Goal: Task Accomplishment & Management: Manage account settings

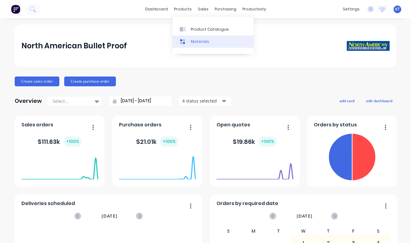
click at [188, 43] on div at bounding box center [184, 42] width 9 height 6
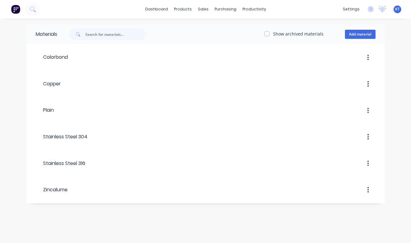
click at [299, 10] on div "dashboard products sales purchasing productivity dashboard products Product Cat…" at bounding box center [205, 9] width 411 height 18
click at [382, 12] on div at bounding box center [383, 9] width 8 height 9
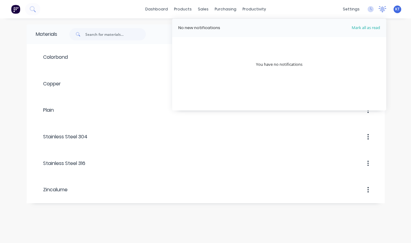
click at [382, 12] on div at bounding box center [383, 9] width 8 height 9
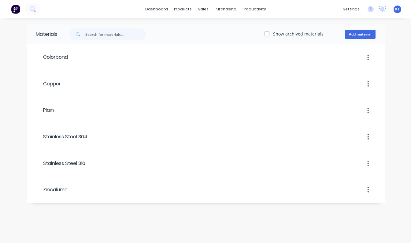
click at [400, 8] on span "KT" at bounding box center [397, 9] width 5 height 6
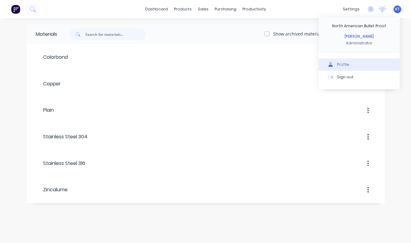
click at [345, 65] on div "Profile" at bounding box center [343, 65] width 12 height 6
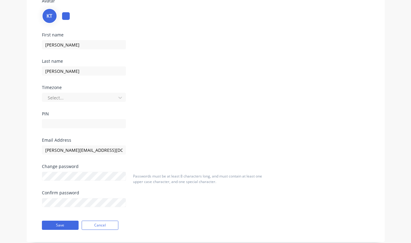
scroll to position [58, 0]
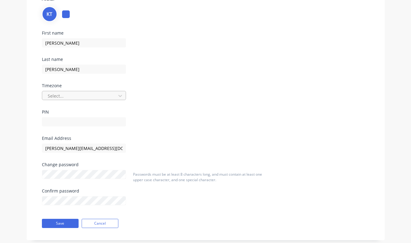
click at [101, 94] on div at bounding box center [80, 96] width 66 height 8
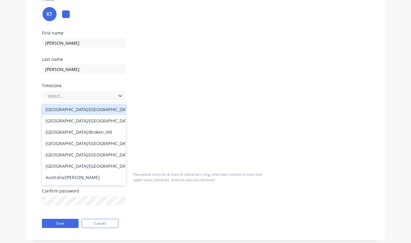
click at [240, 68] on div "First name [PERSON_NAME] Last name [PERSON_NAME] Timezone [GEOGRAPHIC_DATA]/[GE…" at bounding box center [205, 83] width 337 height 105
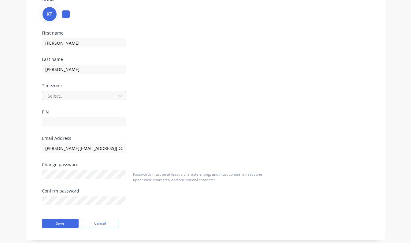
click at [82, 97] on div at bounding box center [80, 96] width 66 height 8
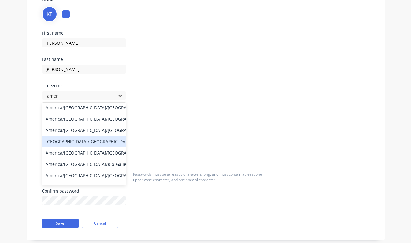
scroll to position [70, 0]
type input "a"
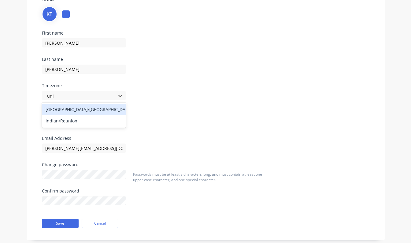
scroll to position [0, 0]
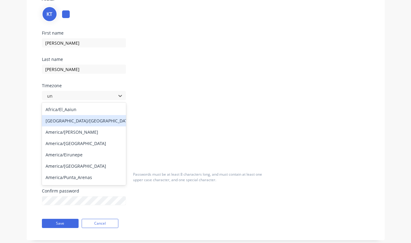
type input "u"
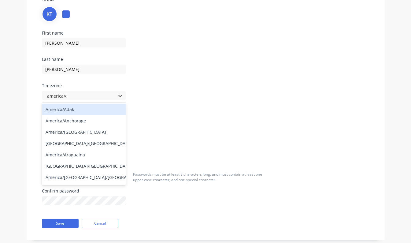
type input "america/ch"
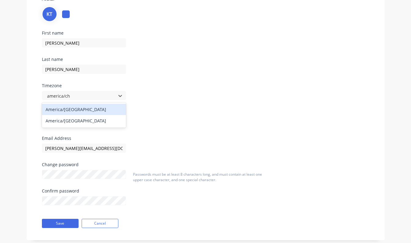
click at [96, 111] on div "America/[GEOGRAPHIC_DATA]" at bounding box center [84, 109] width 84 height 11
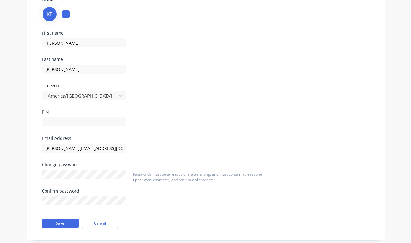
click at [183, 120] on div at bounding box center [121, 121] width 159 height 11
click at [64, 224] on button "Save" at bounding box center [60, 223] width 37 height 9
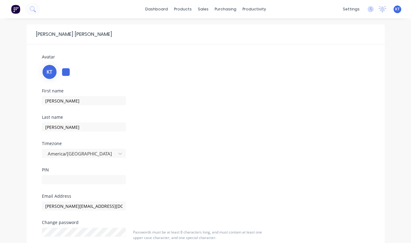
click at [221, 125] on div "First name [PERSON_NAME] Last name [PERSON_NAME] Timezone America/[GEOGRAPHIC_D…" at bounding box center [205, 141] width 337 height 105
click at [371, 11] on icon at bounding box center [371, 9] width 6 height 6
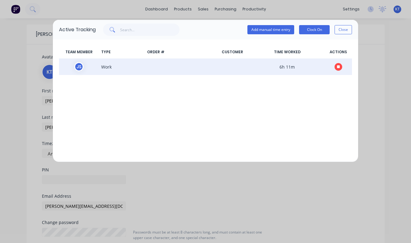
click at [338, 66] on icon "button" at bounding box center [338, 66] width 3 height 3
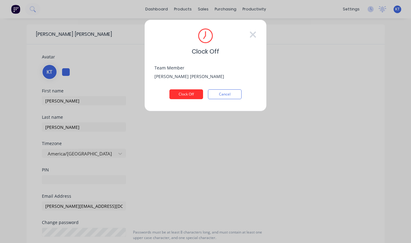
click at [191, 95] on button "Clock Off" at bounding box center [186, 94] width 34 height 10
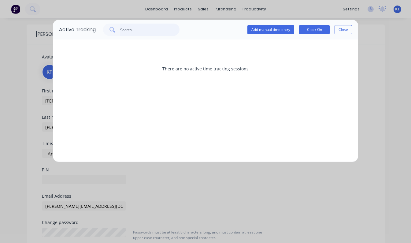
click at [131, 31] on input "text" at bounding box center [150, 30] width 60 height 12
click at [346, 31] on button "Close" at bounding box center [343, 29] width 17 height 9
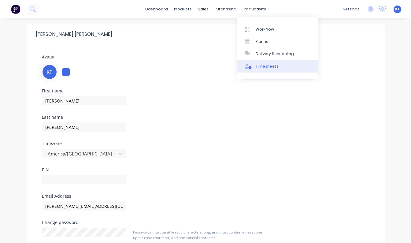
click at [256, 67] on div "Timesheets" at bounding box center [267, 67] width 23 height 6
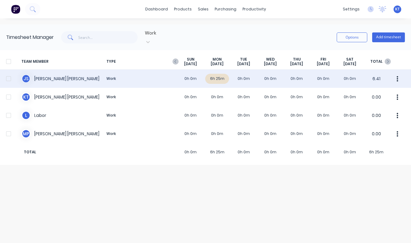
click at [214, 74] on div "J S [PERSON_NAME] Work 0h 0m 6h 25m 0h 0m 0h 0m 0h 0m 0h 0m 0h 0m 6.41" at bounding box center [205, 78] width 411 height 18
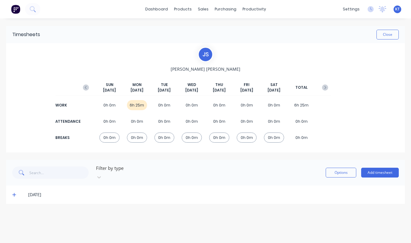
click at [14, 193] on icon at bounding box center [14, 195] width 4 height 4
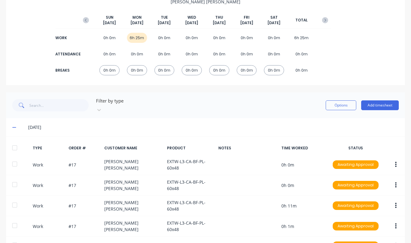
scroll to position [105, 0]
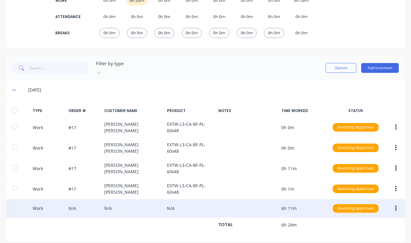
click at [397, 203] on button "button" at bounding box center [396, 208] width 14 height 11
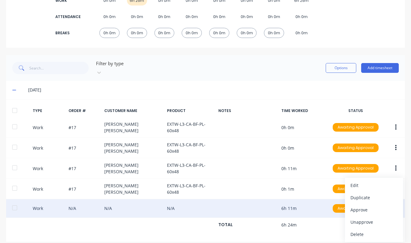
click at [232, 203] on div "Work N/A N/A N/A 6h 11m Awaiting Approval Edit Duplicate Approve Unapprove Dele…" at bounding box center [205, 208] width 399 height 19
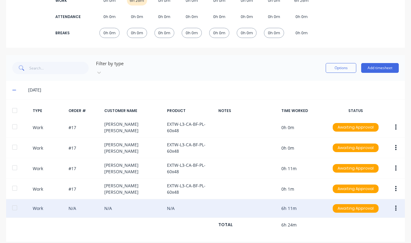
click at [232, 203] on div "Work N/A N/A N/A 6h 11m Awaiting Approval" at bounding box center [205, 208] width 399 height 19
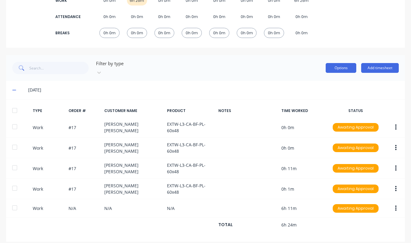
click at [337, 64] on button "Options" at bounding box center [341, 68] width 31 height 10
click at [247, 81] on div "[DATE]" at bounding box center [205, 90] width 399 height 18
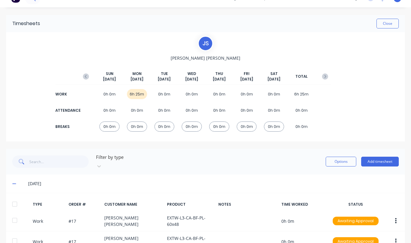
scroll to position [0, 0]
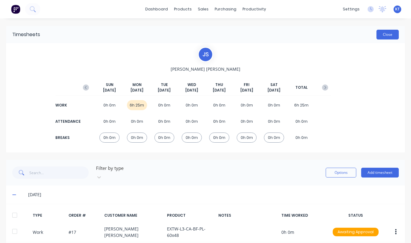
click at [388, 34] on button "Close" at bounding box center [388, 35] width 22 height 10
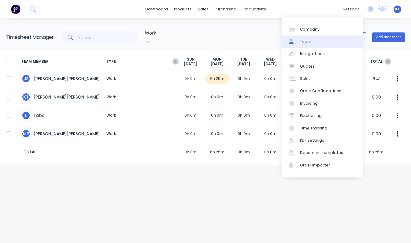
click at [314, 43] on link "Team" at bounding box center [322, 41] width 81 height 12
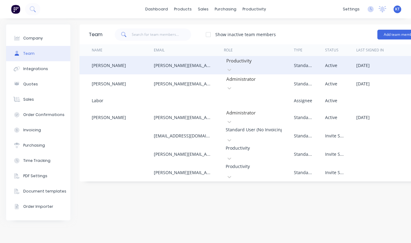
click at [106, 64] on div "[PERSON_NAME]" at bounding box center [109, 65] width 34 height 6
click at [352, 66] on div "Active" at bounding box center [340, 65] width 31 height 18
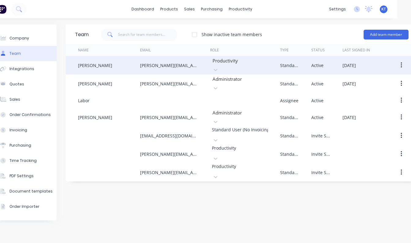
scroll to position [0, 20]
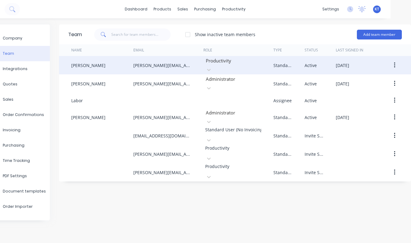
click at [395, 63] on icon "button" at bounding box center [394, 65] width 1 height 6
click at [366, 78] on div "Edit" at bounding box center [372, 81] width 47 height 9
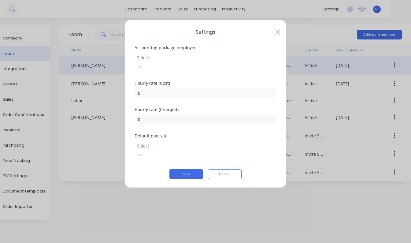
click at [188, 142] on div at bounding box center [180, 146] width 88 height 8
click at [180, 88] on input "0" at bounding box center [206, 92] width 142 height 9
click at [199, 107] on div "Hourly rate (Charged)" at bounding box center [206, 109] width 142 height 4
click at [203, 58] on div at bounding box center [180, 58] width 88 height 8
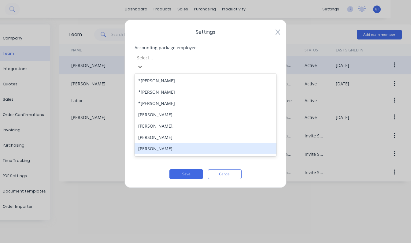
click at [162, 143] on div "[PERSON_NAME]" at bounding box center [206, 148] width 142 height 11
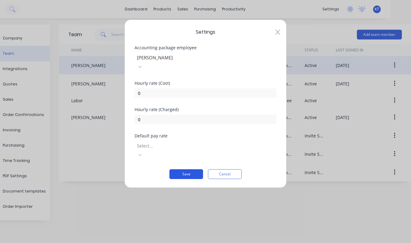
click at [188, 169] on button "Save" at bounding box center [186, 174] width 34 height 10
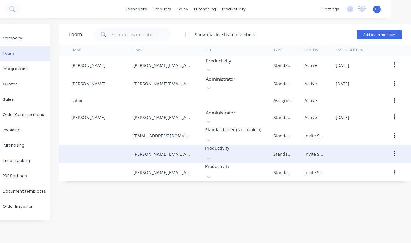
click at [395, 151] on icon "button" at bounding box center [394, 154] width 1 height 6
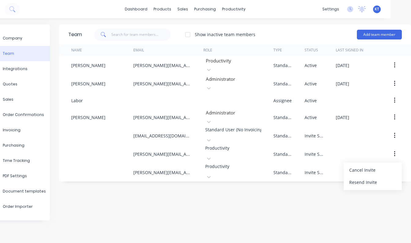
click at [322, 210] on div "Team Show inactive team members Add team member Name Email Role Type Status Las…" at bounding box center [235, 130] width 352 height 212
